Goal: Transaction & Acquisition: Purchase product/service

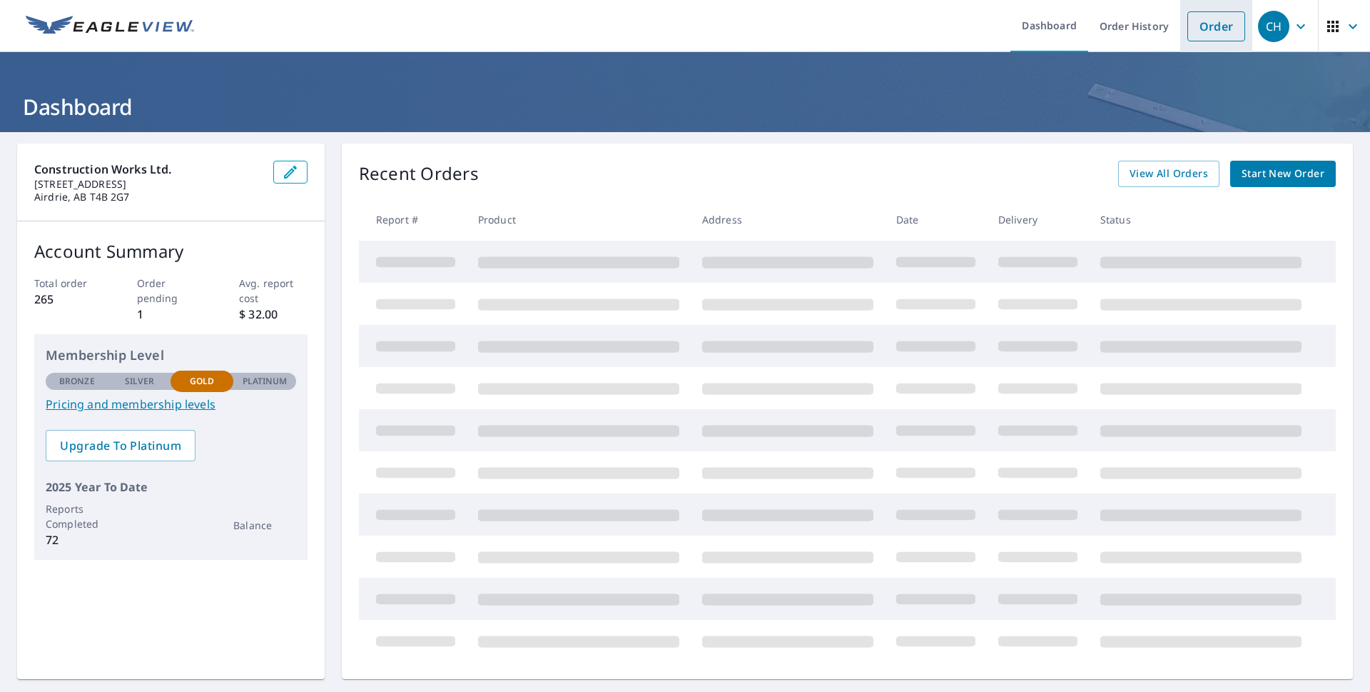
click at [1202, 28] on link "Order" at bounding box center [1217, 26] width 58 height 30
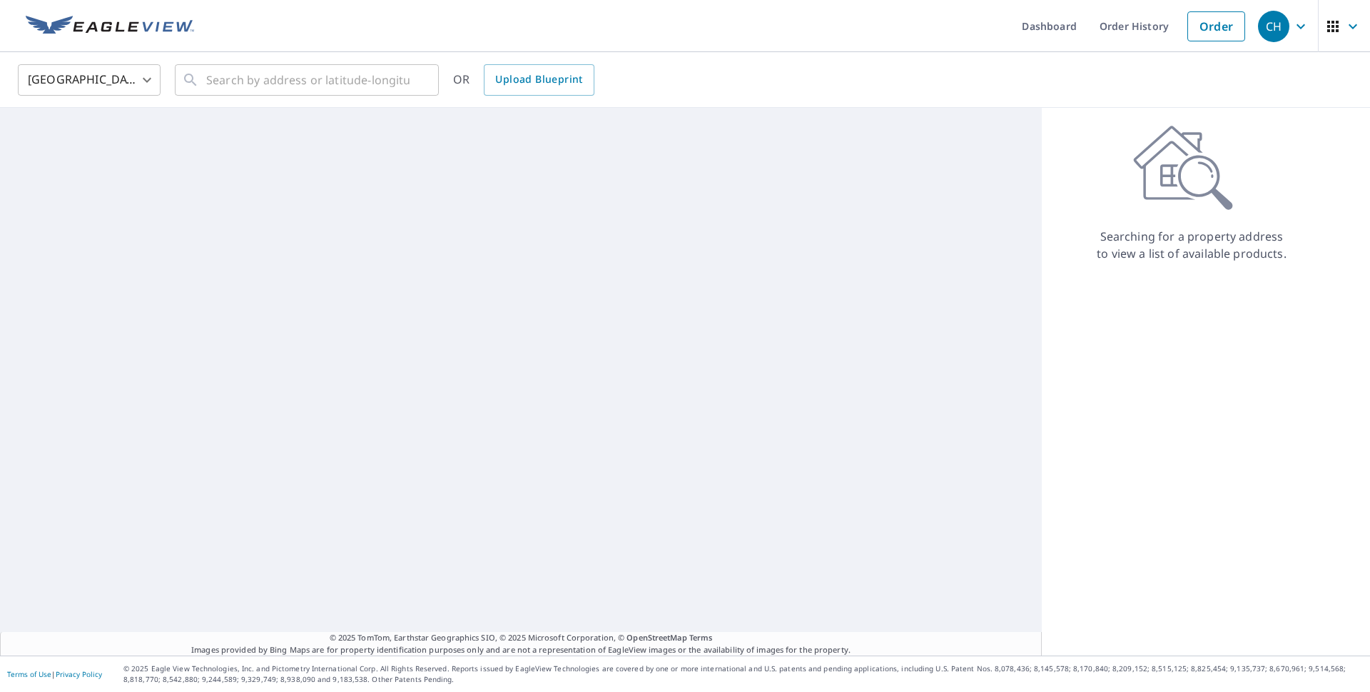
click at [112, 83] on body "CH CH Dashboard Order History Order CH [GEOGRAPHIC_DATA] [GEOGRAPHIC_DATA] ​ ​ …" at bounding box center [685, 346] width 1370 height 692
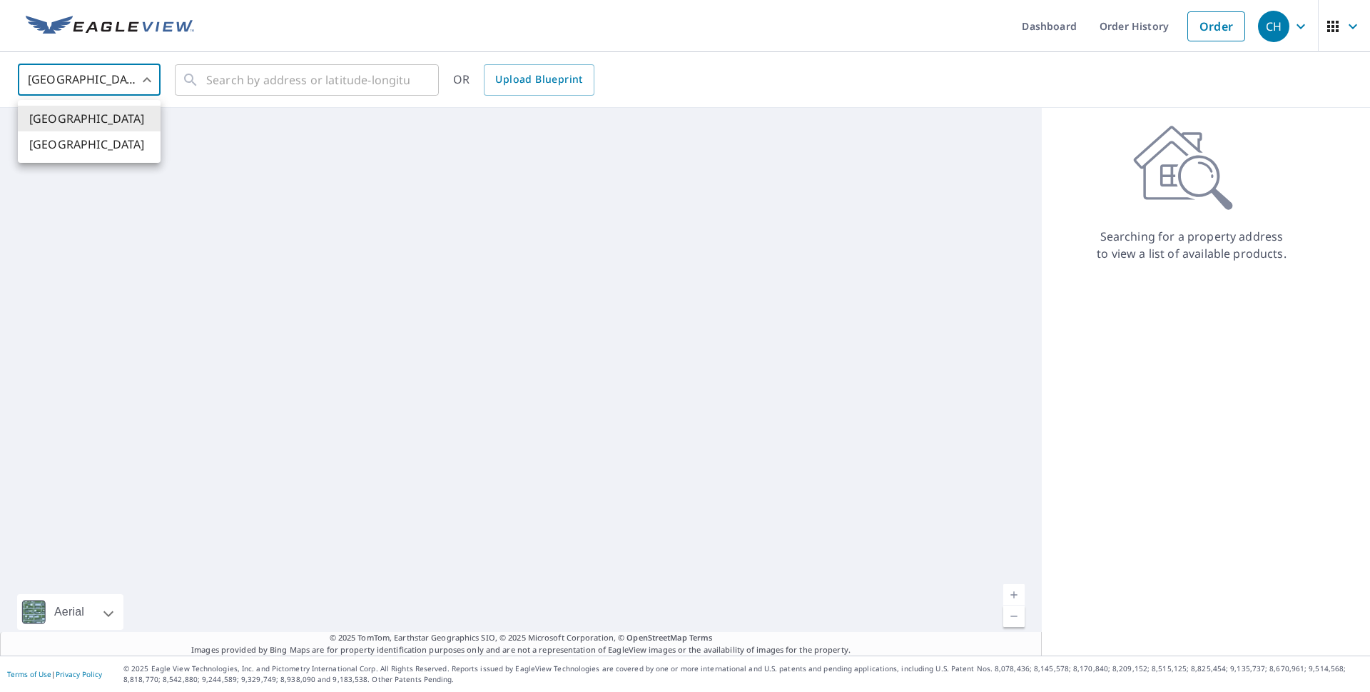
click at [118, 147] on li "[GEOGRAPHIC_DATA]" at bounding box center [89, 144] width 143 height 26
type input "CA"
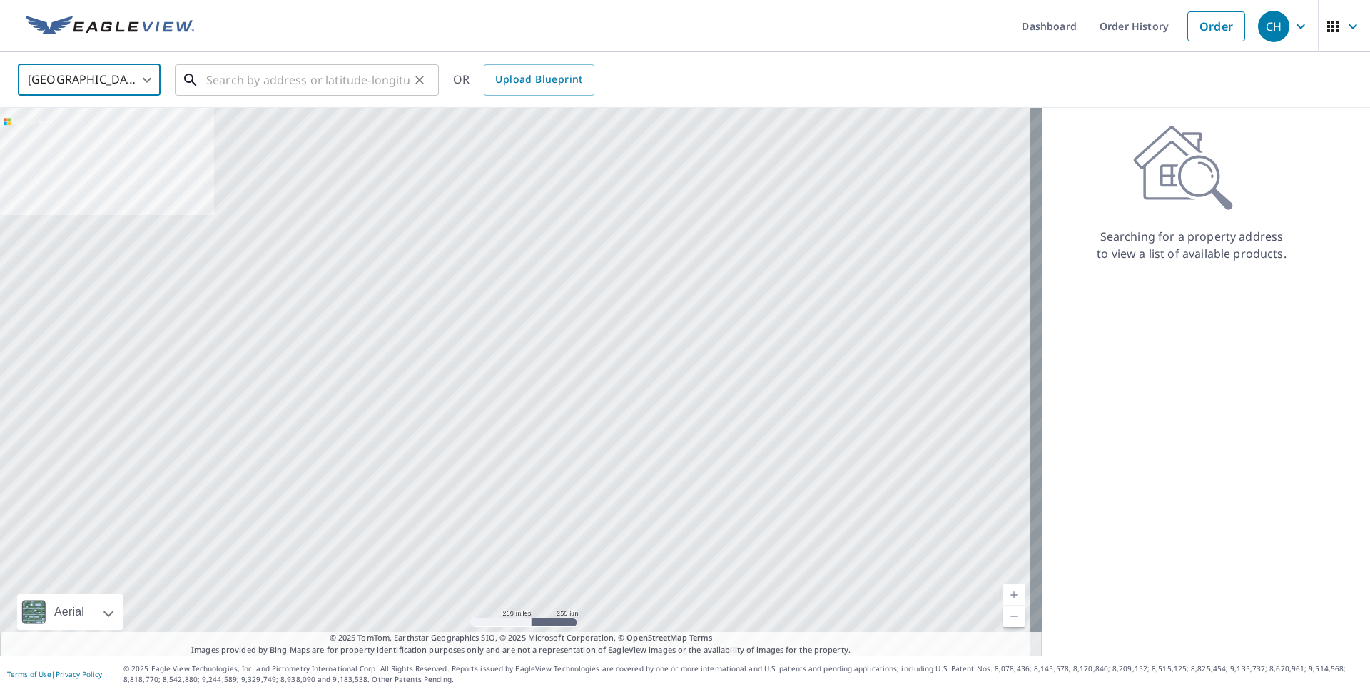
click at [243, 79] on input "text" at bounding box center [307, 80] width 203 height 40
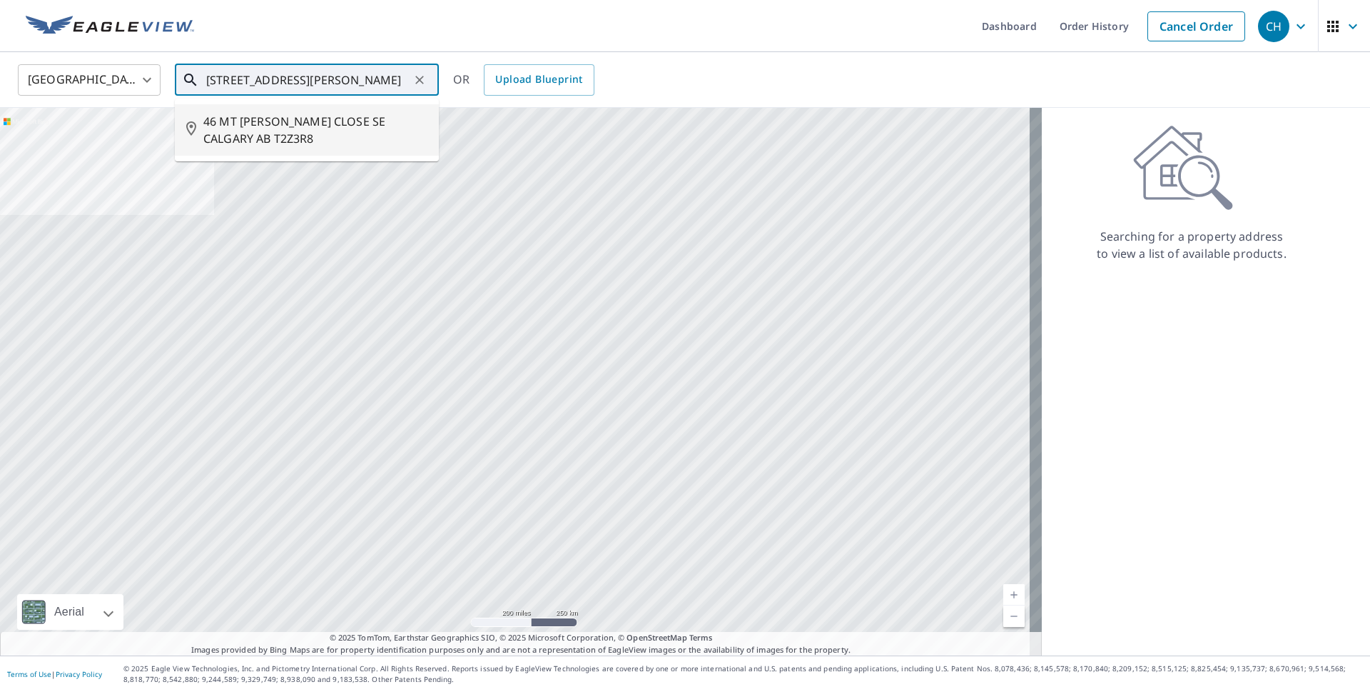
click at [260, 133] on span "46 MT [PERSON_NAME] CLOSE SE CALGARY AB T2Z3R8" at bounding box center [315, 130] width 224 height 34
type input "46 MT [PERSON_NAME] CLOSE SE CALGARY AB T2Z3R8"
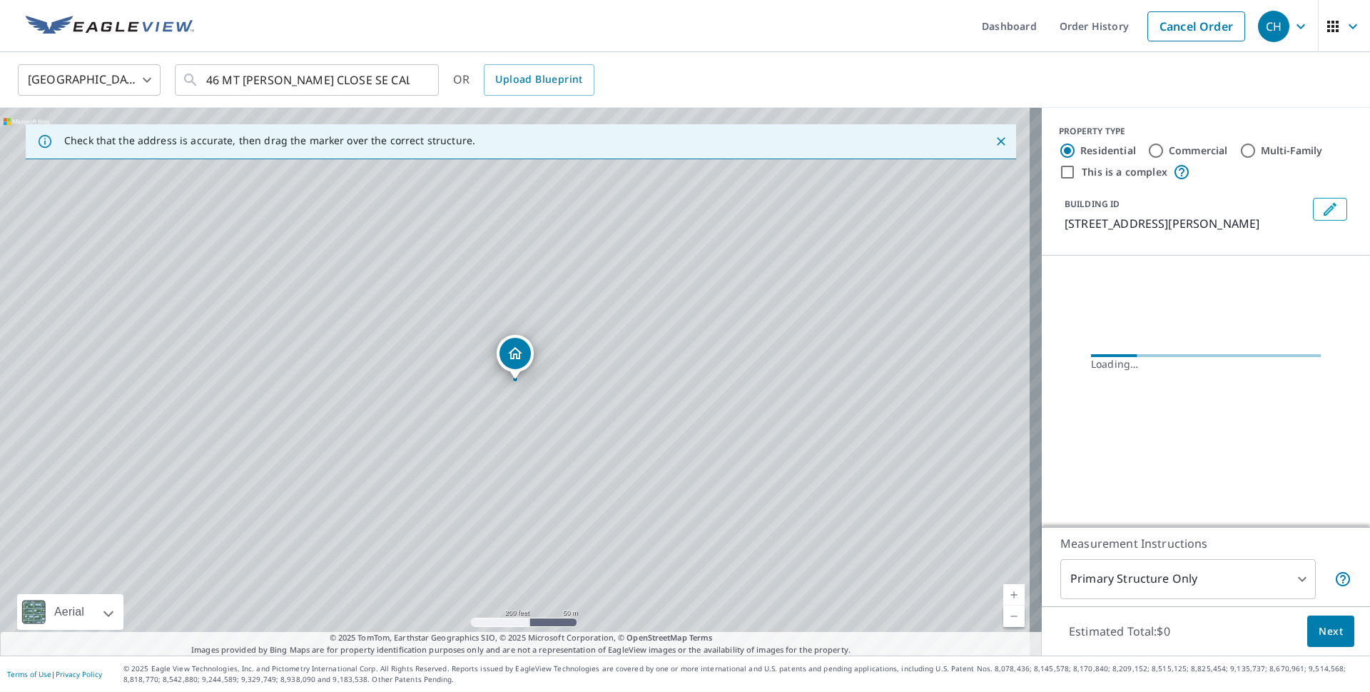
click at [143, 86] on body "CH CH Dashboard Order History Cancel Order CH Canada [GEOGRAPHIC_DATA] ​ 46 MT …" at bounding box center [685, 346] width 1370 height 692
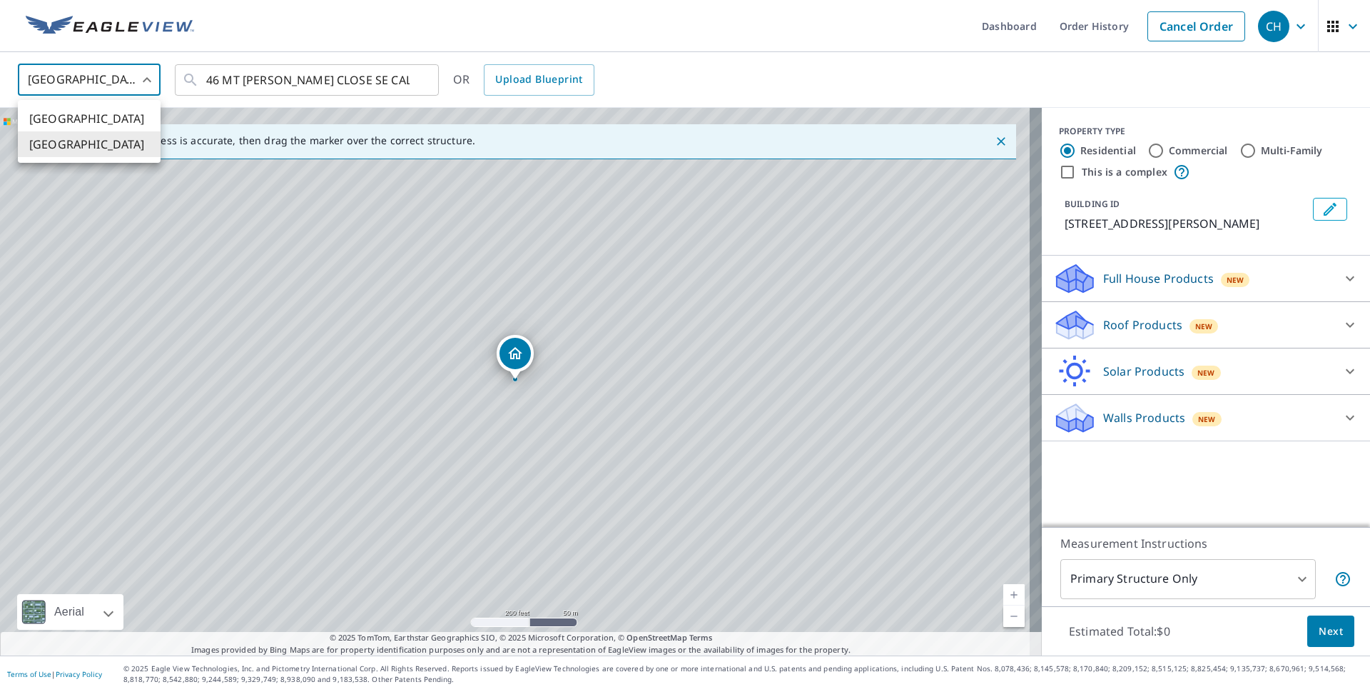
click at [61, 147] on li "[GEOGRAPHIC_DATA]" at bounding box center [89, 144] width 143 height 26
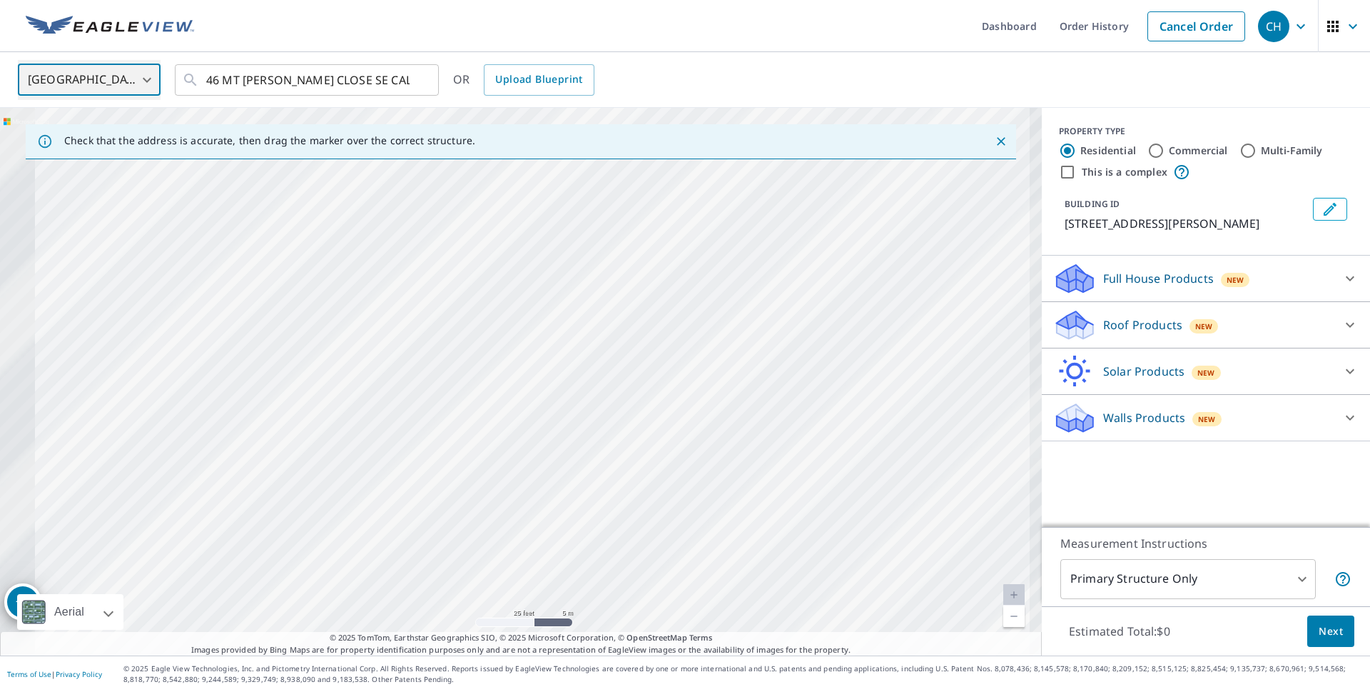
drag, startPoint x: 378, startPoint y: 386, endPoint x: 662, endPoint y: 294, distance: 298.6
click at [712, 274] on div "46 MT [PERSON_NAME] CLOSE SE CALGARY AB T2Z3R8" at bounding box center [521, 381] width 1042 height 547
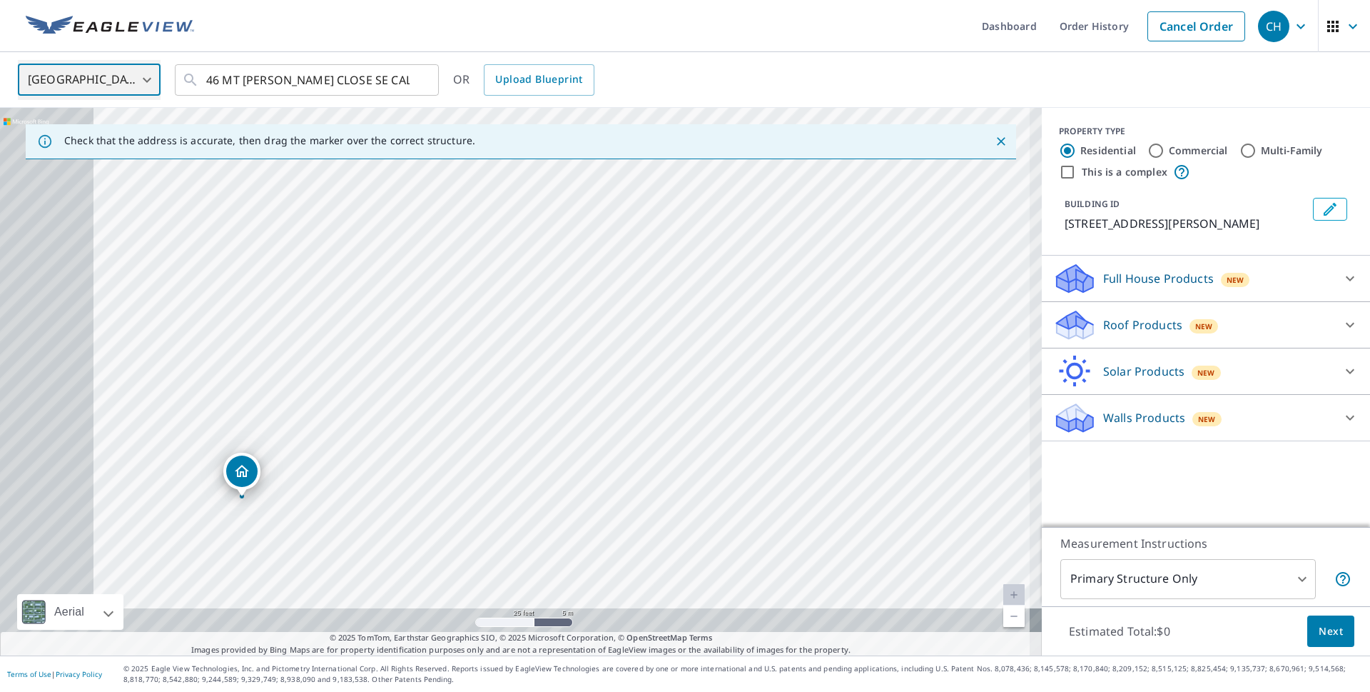
drag, startPoint x: 409, startPoint y: 380, endPoint x: 545, endPoint y: 318, distance: 149.4
click at [545, 318] on div "46 MT [PERSON_NAME] CLOSE SE CALGARY AB T2Z3R8" at bounding box center [521, 381] width 1042 height 547
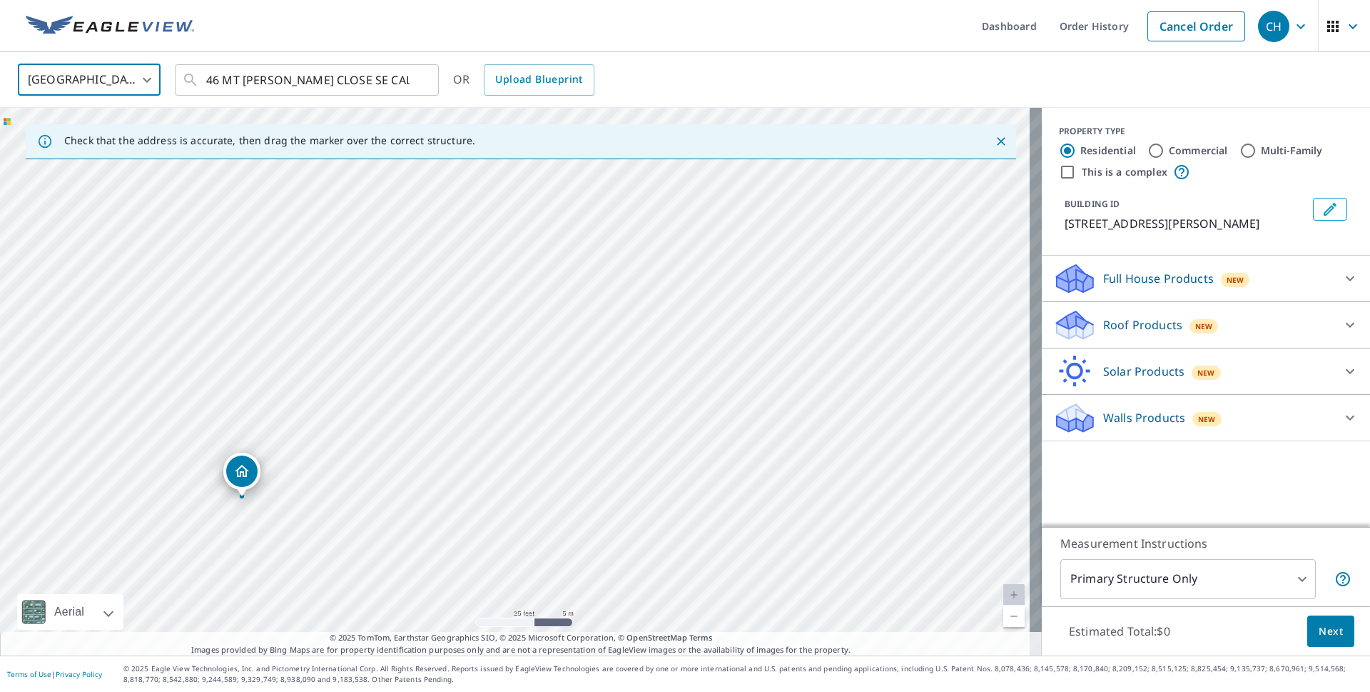
click at [1103, 333] on p "Roof Products" at bounding box center [1142, 324] width 79 height 17
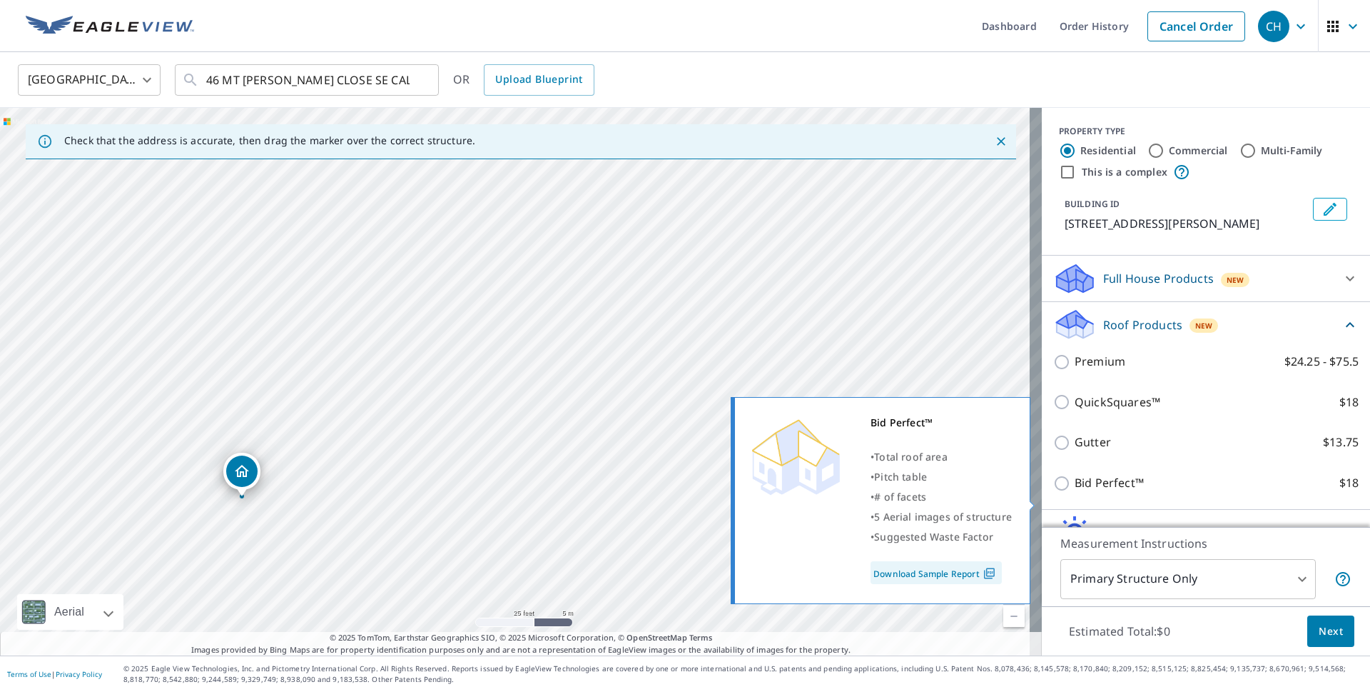
click at [1075, 492] on p "Bid Perfect™" at bounding box center [1109, 483] width 69 height 18
click at [1063, 492] on input "Bid Perfect™ $18" at bounding box center [1063, 483] width 21 height 17
checkbox input "true"
type input "1"
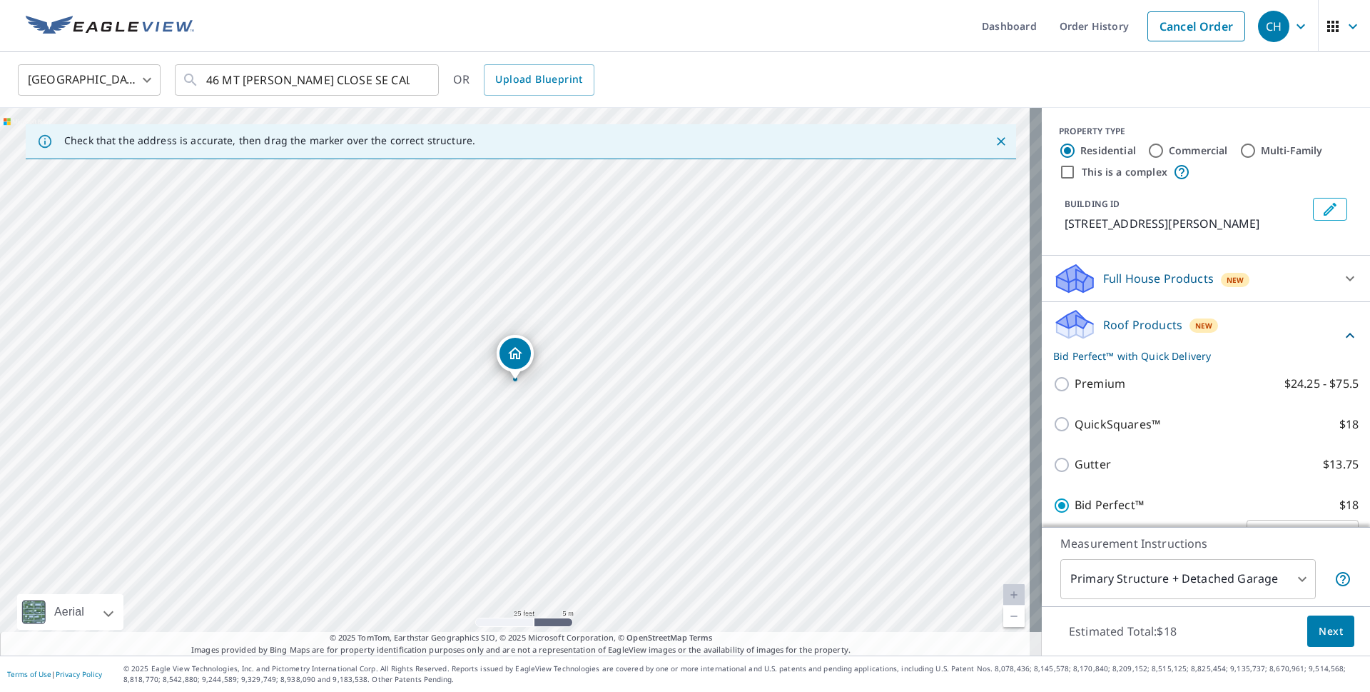
click at [1320, 632] on span "Next" at bounding box center [1331, 631] width 24 height 18
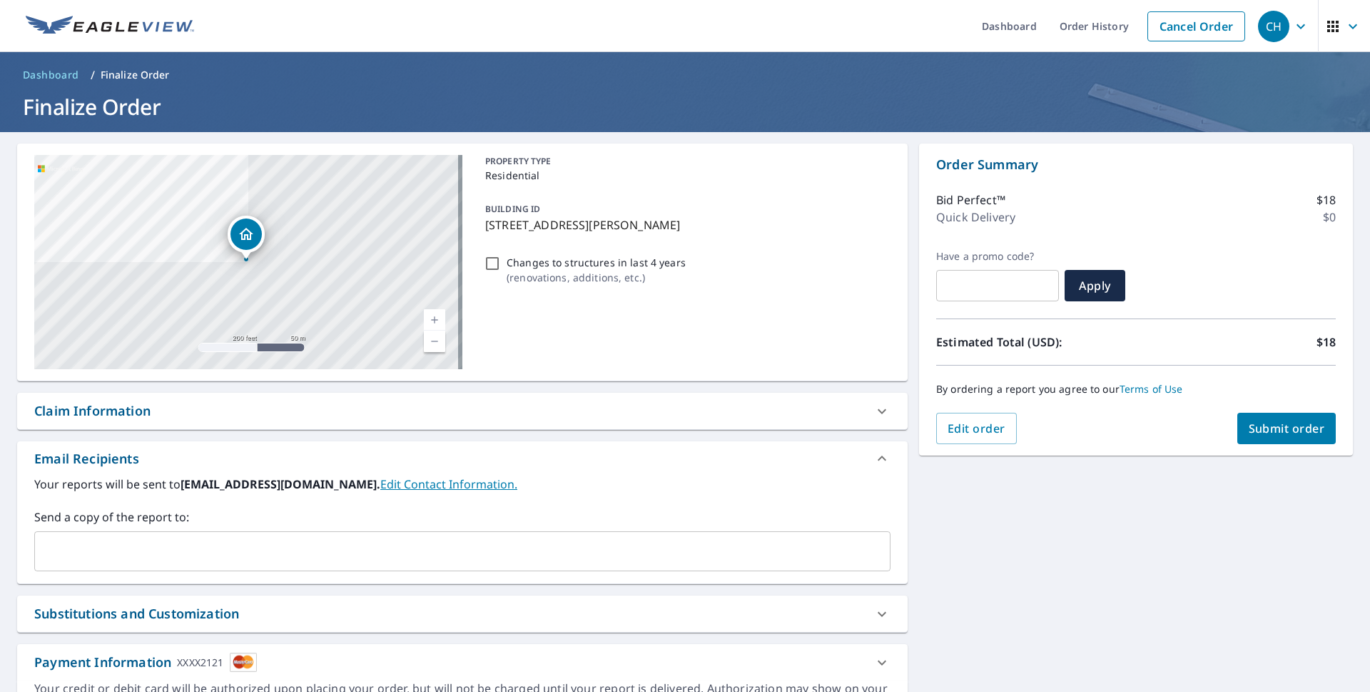
click at [1279, 433] on span "Submit order" at bounding box center [1287, 428] width 76 height 16
checkbox input "true"
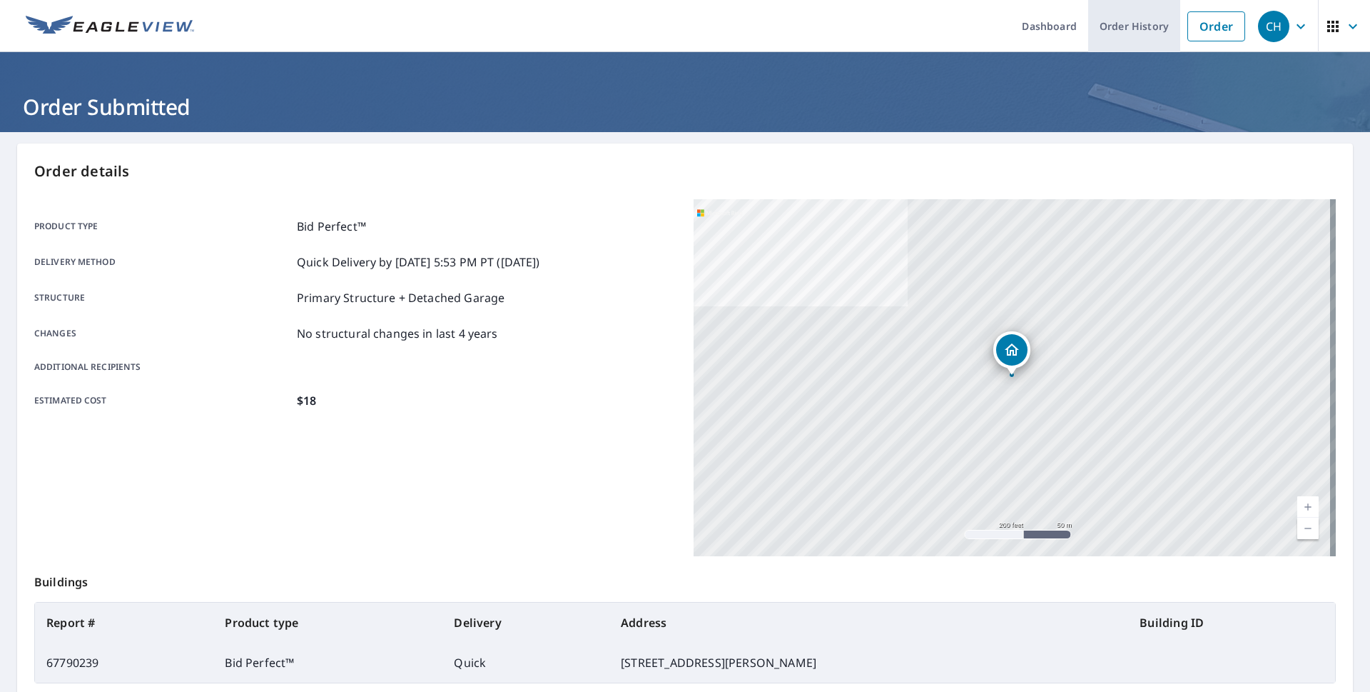
click at [1106, 24] on link "Order History" at bounding box center [1134, 26] width 92 height 52
